Goal: Navigation & Orientation: Find specific page/section

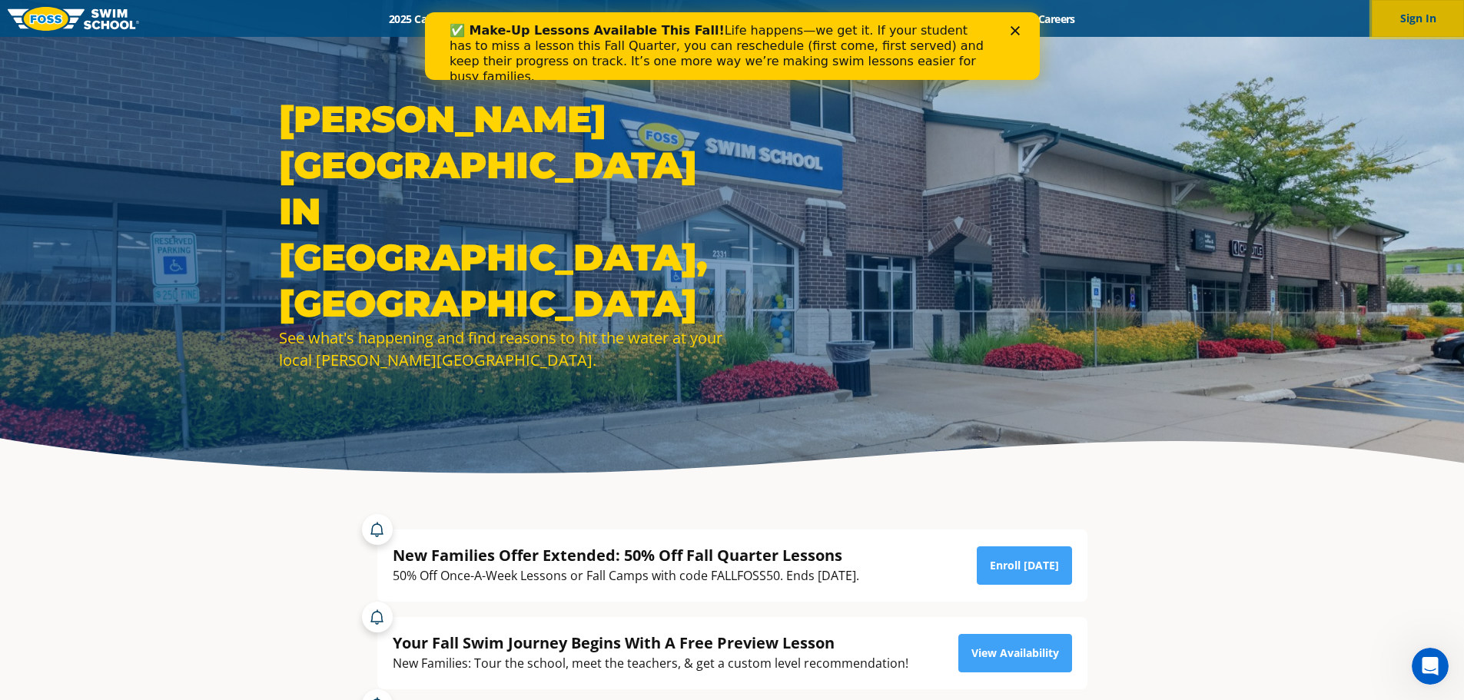
click at [1419, 16] on button "Sign In" at bounding box center [1417, 18] width 92 height 37
click at [1411, 88] on div "Foss Swim School in Glenview, IL See what's happening and find reasons to hit t…" at bounding box center [732, 245] width 1464 height 490
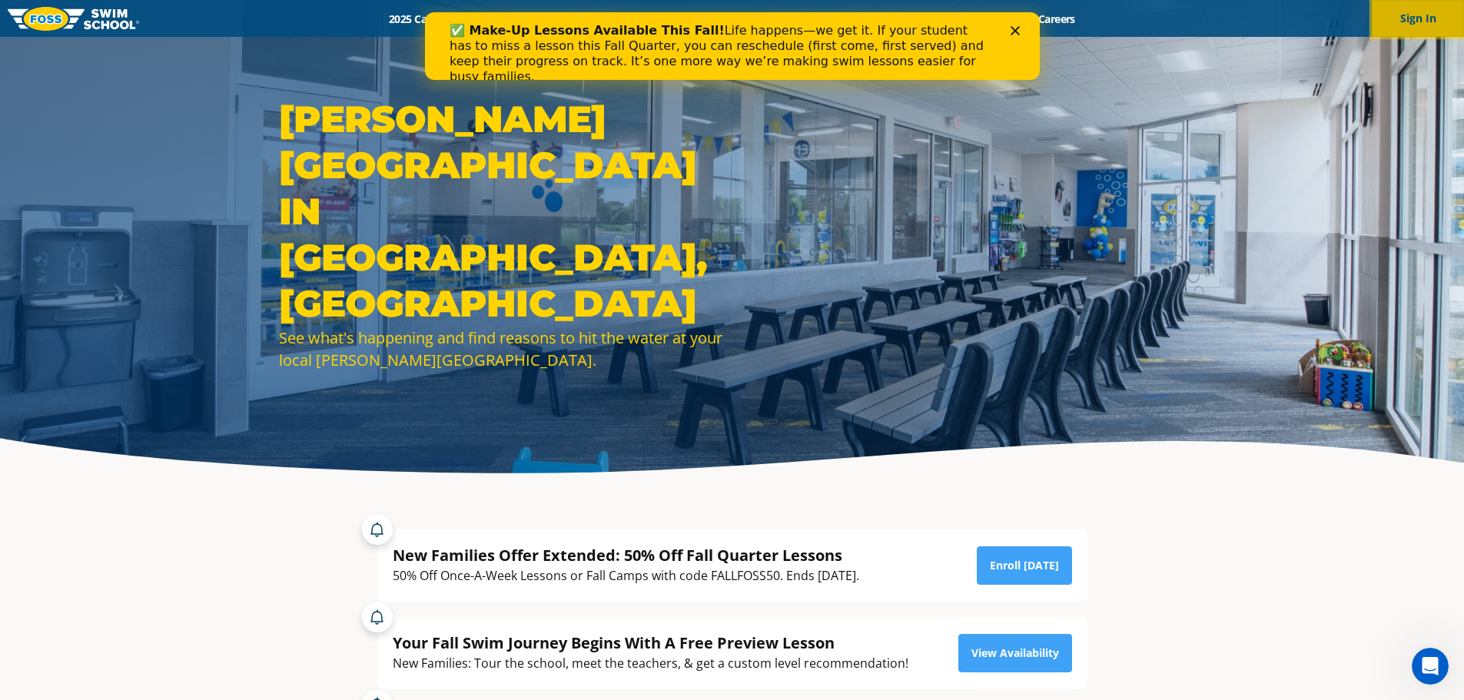
click at [1420, 19] on button "Sign In" at bounding box center [1417, 18] width 92 height 37
